Goal: Task Accomplishment & Management: Understand process/instructions

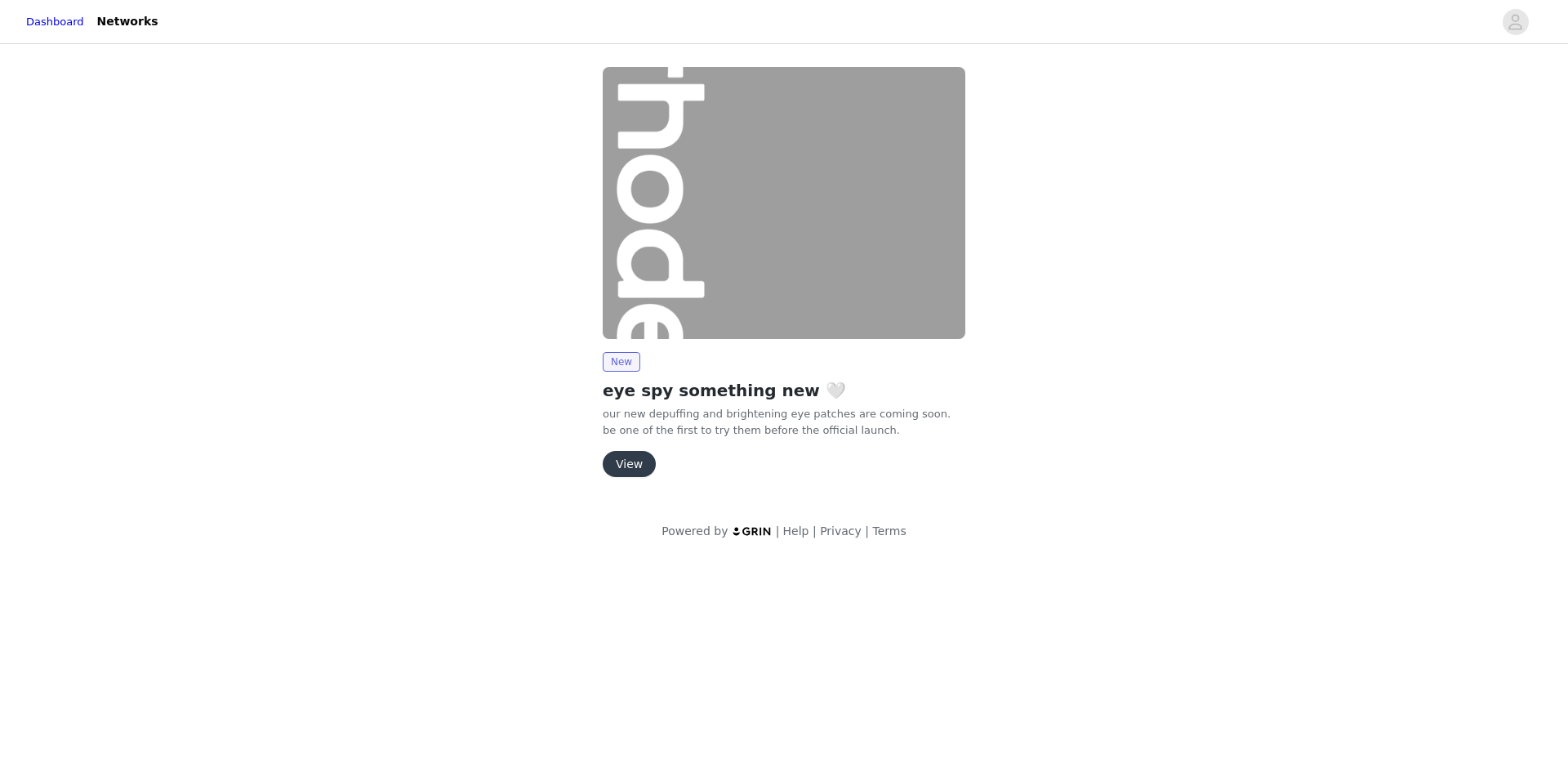
click at [626, 465] on button "View" at bounding box center [629, 463] width 53 height 26
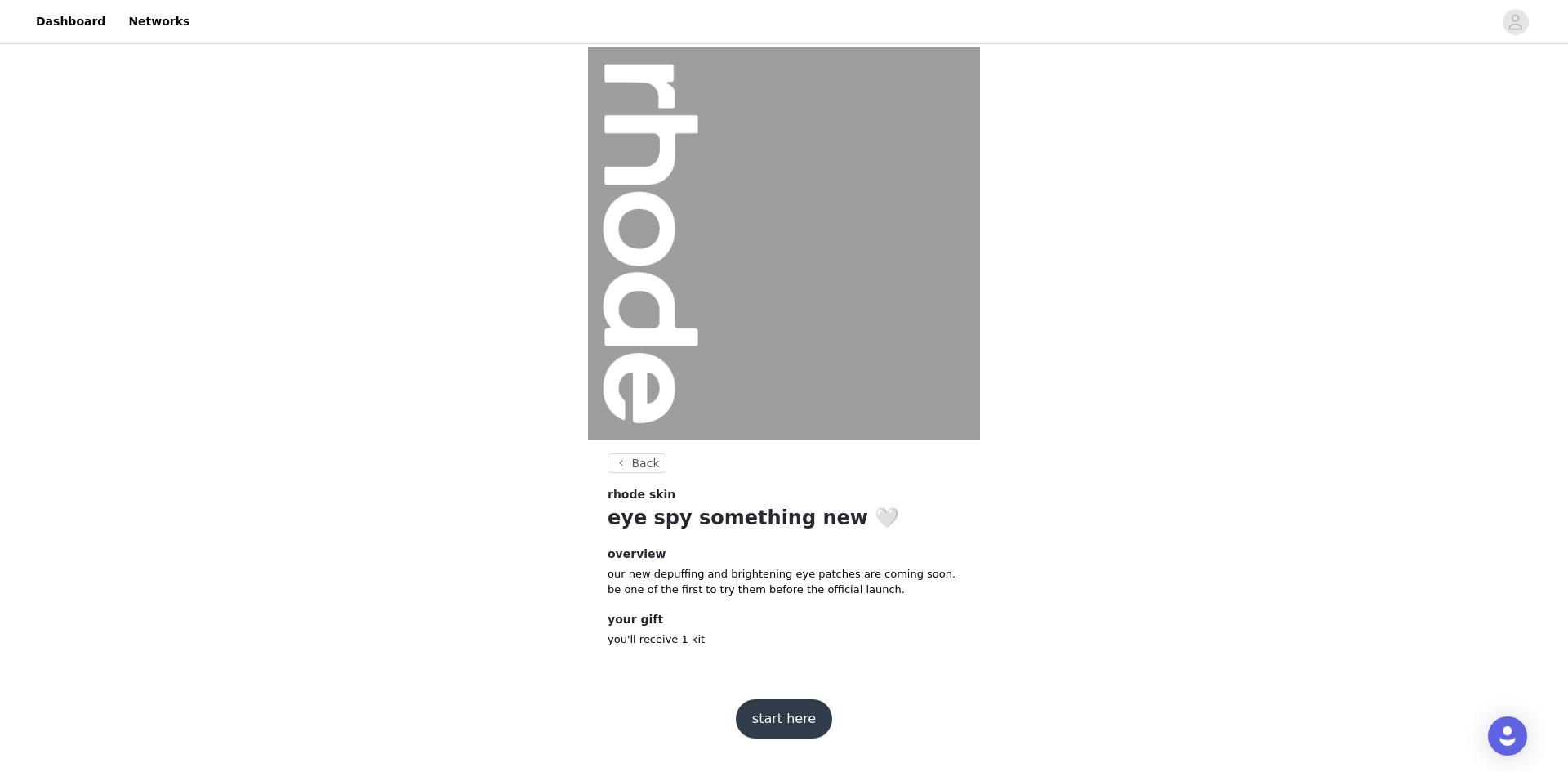
click at [794, 708] on button "start here" at bounding box center [784, 718] width 97 height 39
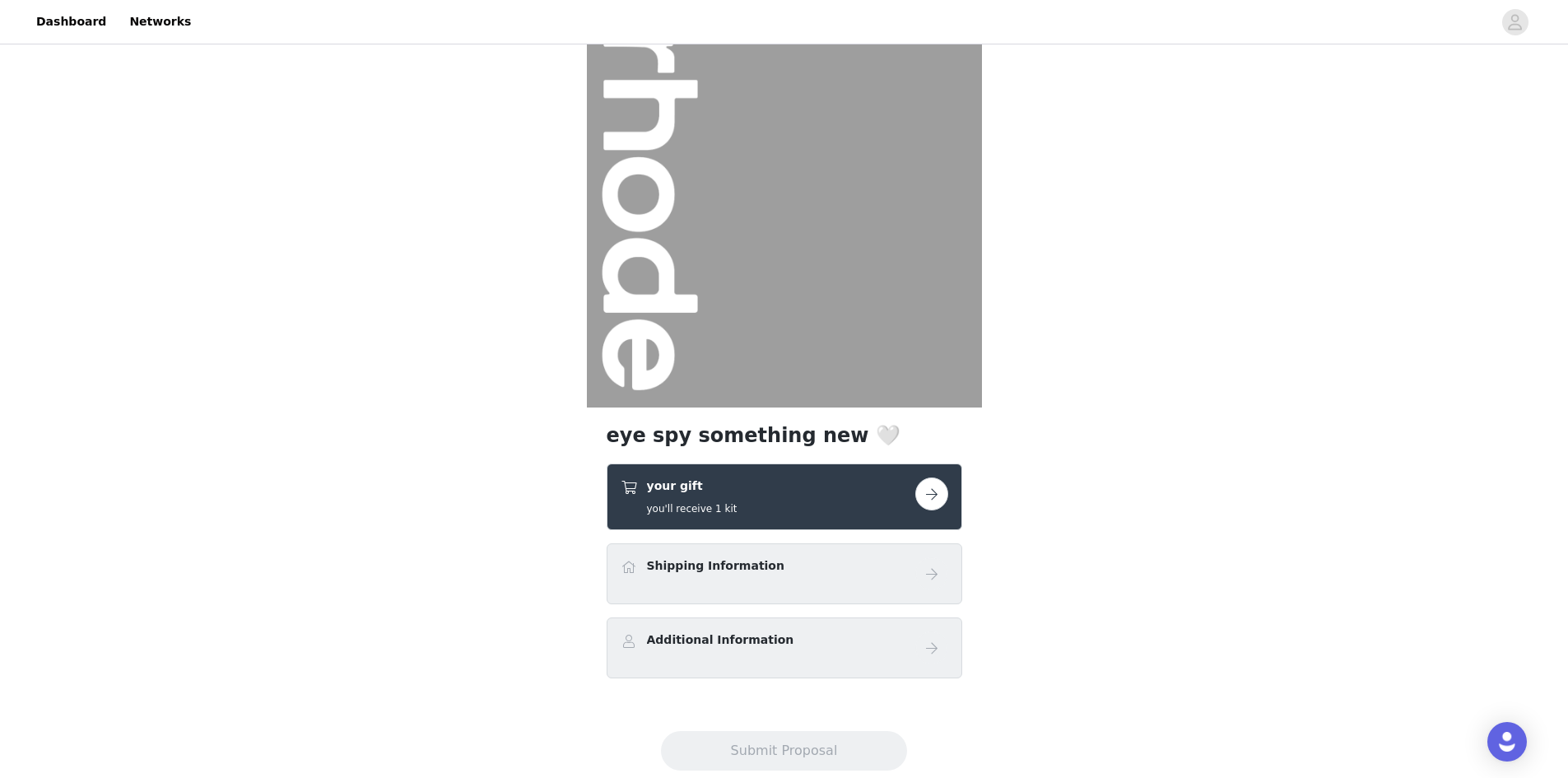
scroll to position [75, 0]
